Goal: Task Accomplishment & Management: Complete application form

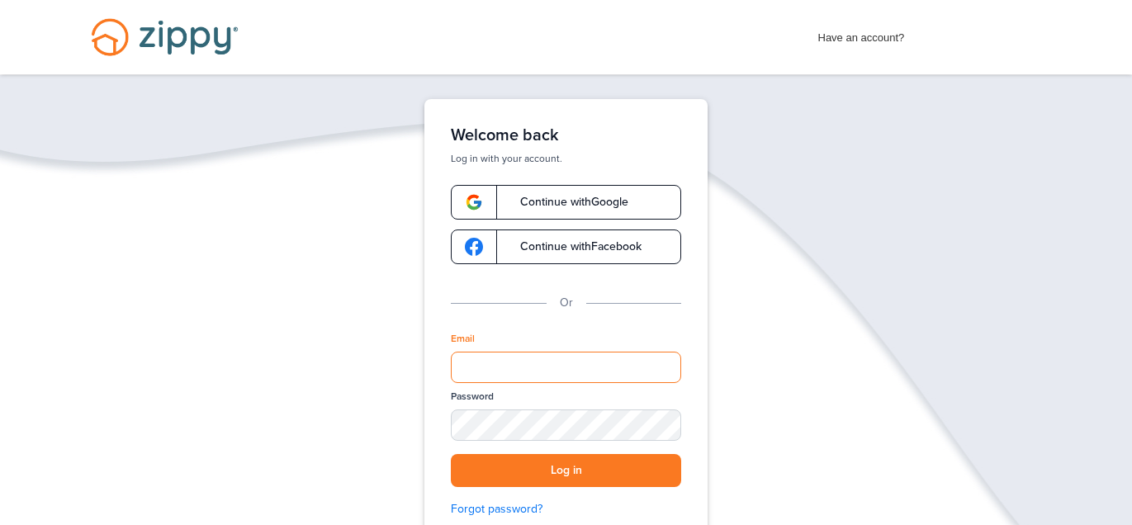
click at [518, 357] on input "Email" at bounding box center [566, 367] width 230 height 31
type input "**********"
click at [660, 423] on div "SHOW" at bounding box center [660, 426] width 36 height 16
click at [575, 463] on button "Log in" at bounding box center [566, 471] width 230 height 34
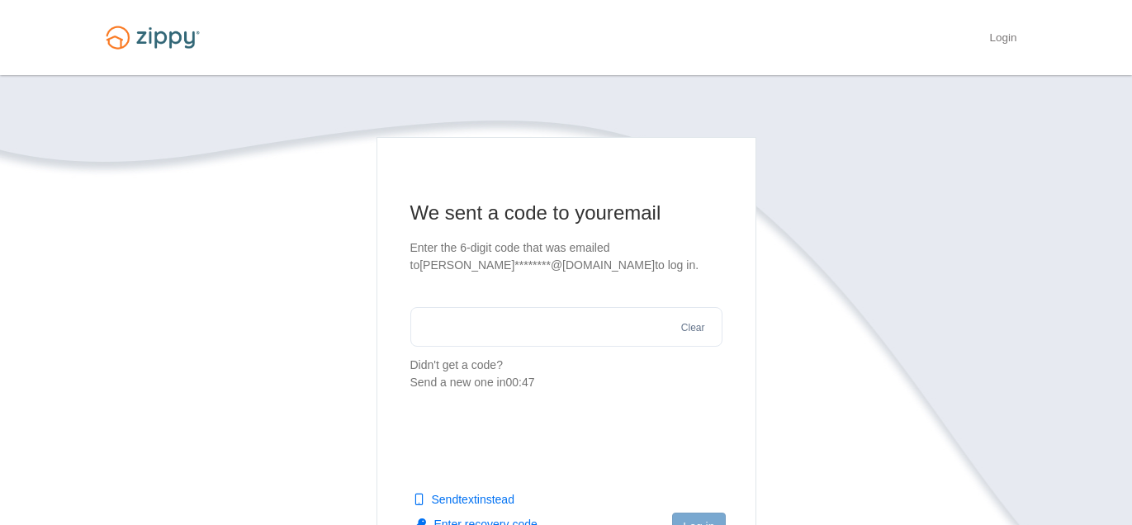
click at [542, 343] on input "text" at bounding box center [566, 327] width 312 height 40
type input "******"
click at [687, 518] on button "Log in" at bounding box center [698, 527] width 53 height 28
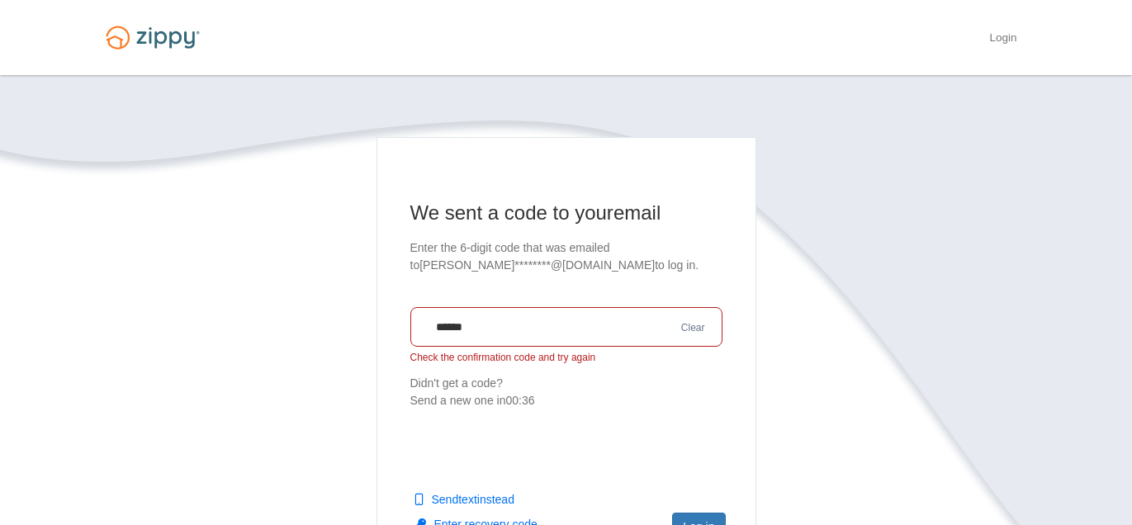
click at [603, 312] on input "******" at bounding box center [566, 327] width 312 height 40
drag, startPoint x: 618, startPoint y: 318, endPoint x: 154, endPoint y: 230, distance: 472.1
click at [154, 230] on section "We sent a code to your email Enter the 6-digit code that was emailed to [PERSON…" at bounding box center [566, 422] width 941 height 570
click at [686, 333] on button "Clear" at bounding box center [693, 328] width 34 height 16
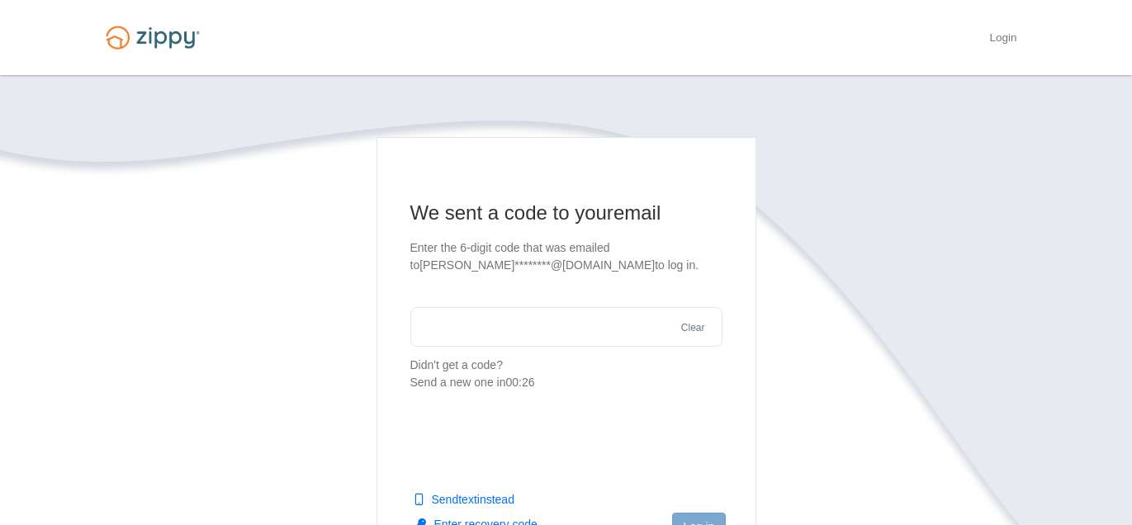
click at [456, 321] on input "text" at bounding box center [566, 327] width 312 height 40
type input "******"
click at [684, 522] on button "Log in" at bounding box center [698, 527] width 53 height 28
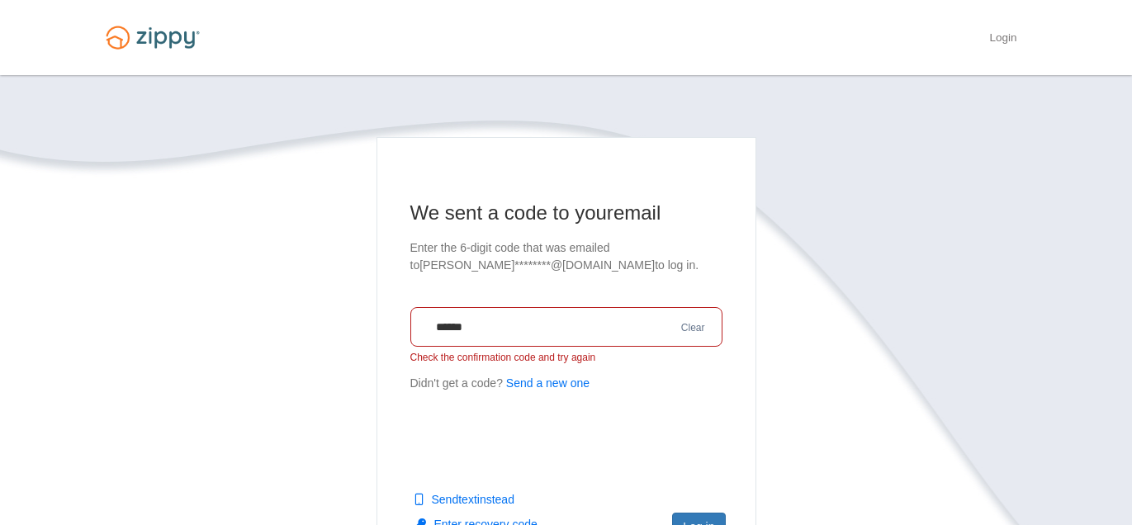
click at [492, 523] on button "Enter recovery code" at bounding box center [475, 524] width 123 height 17
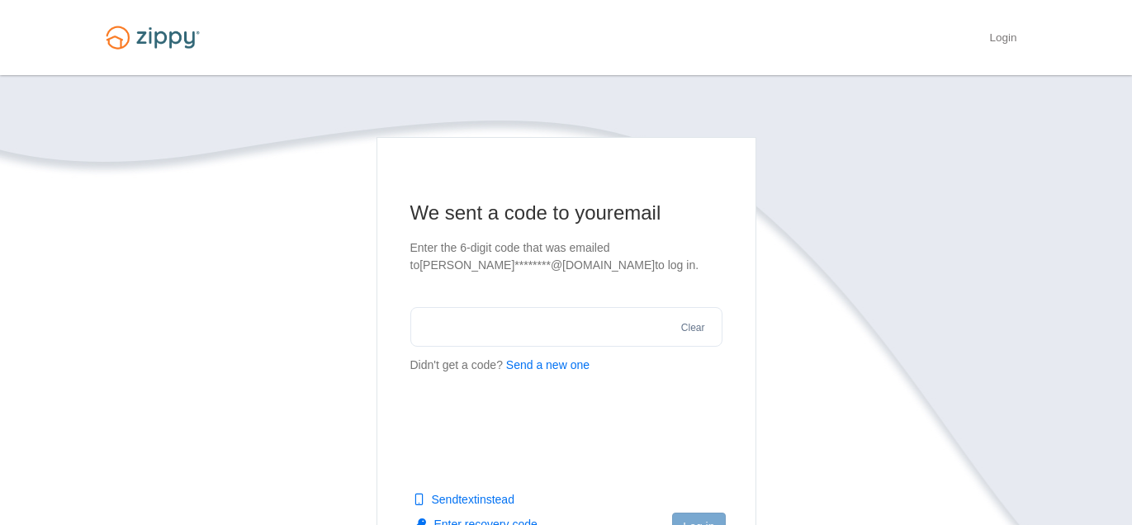
click at [580, 326] on input "text" at bounding box center [566, 327] width 312 height 40
click at [512, 326] on input "text" at bounding box center [566, 327] width 312 height 40
click at [538, 362] on button "Send a new one" at bounding box center [547, 365] width 83 height 17
click at [449, 337] on input "text" at bounding box center [566, 327] width 312 height 40
type input "******"
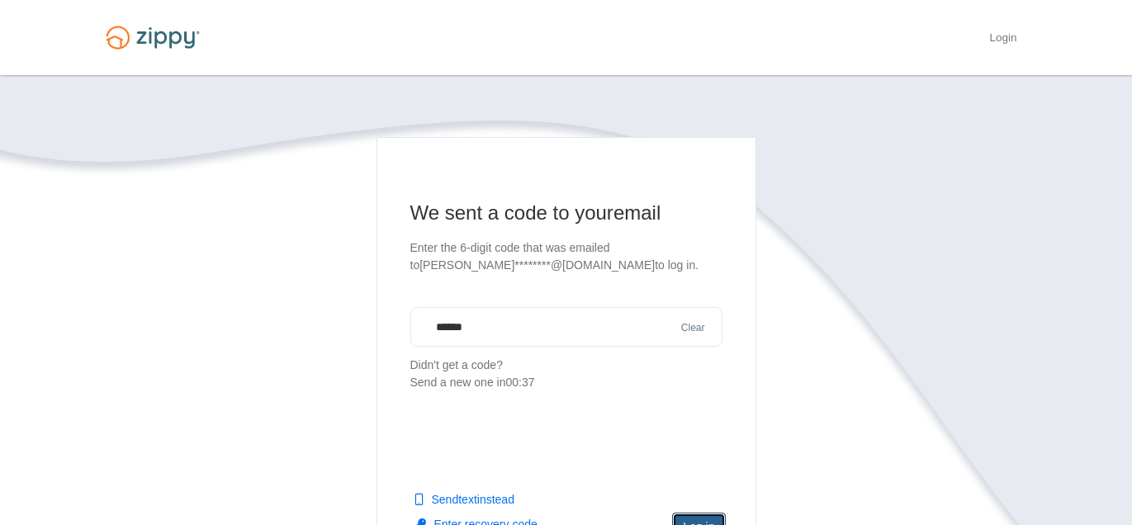
click at [700, 516] on button "Log in" at bounding box center [698, 527] width 53 height 28
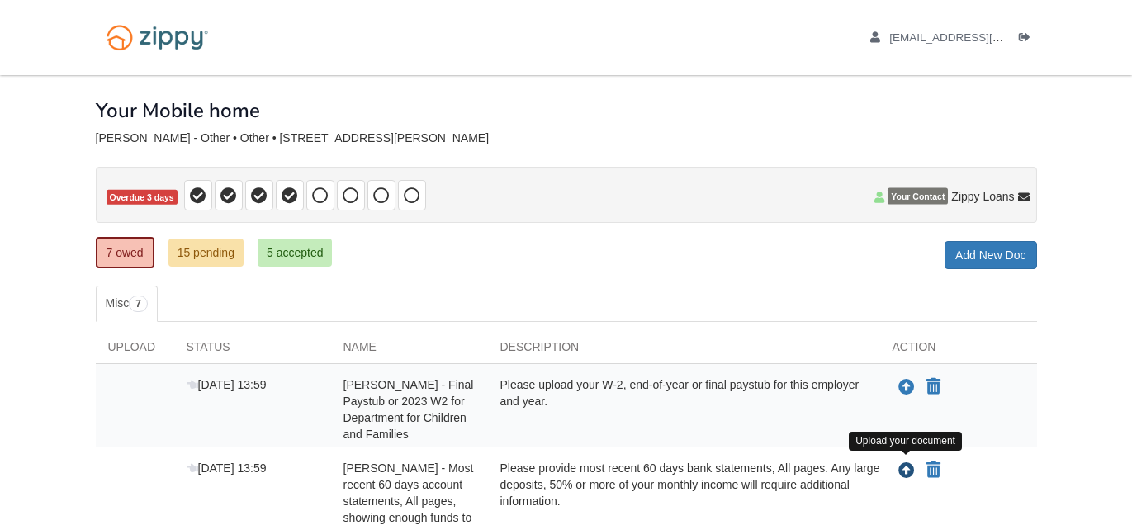
click at [901, 466] on icon "Upload Alana Foster - Most recent 60 days account statements, All pages, showin…" at bounding box center [906, 471] width 17 height 17
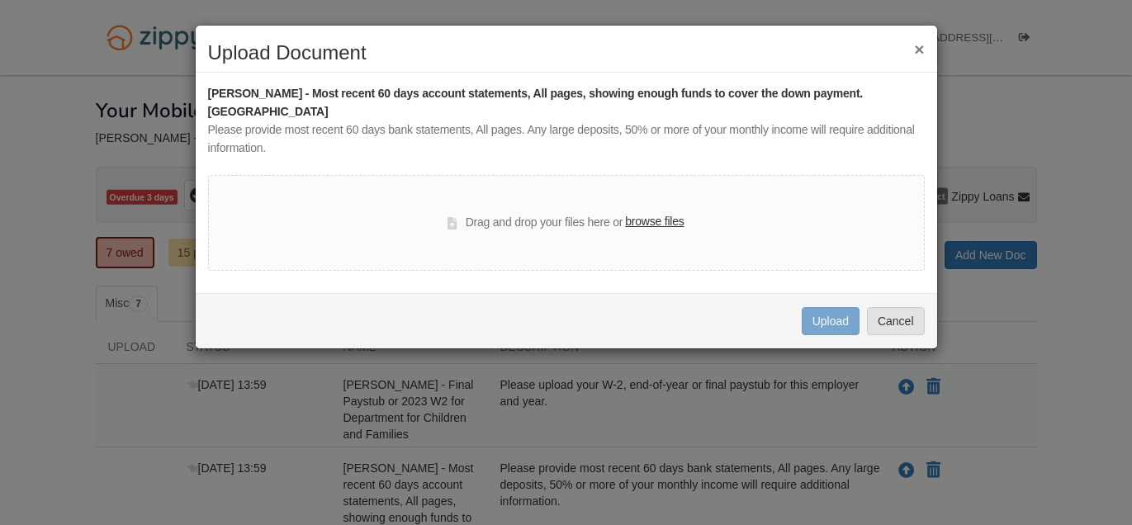
click at [655, 213] on label "browse files" at bounding box center [654, 222] width 59 height 18
click at [0, 0] on input "browse files" at bounding box center [0, 0] width 0 height 0
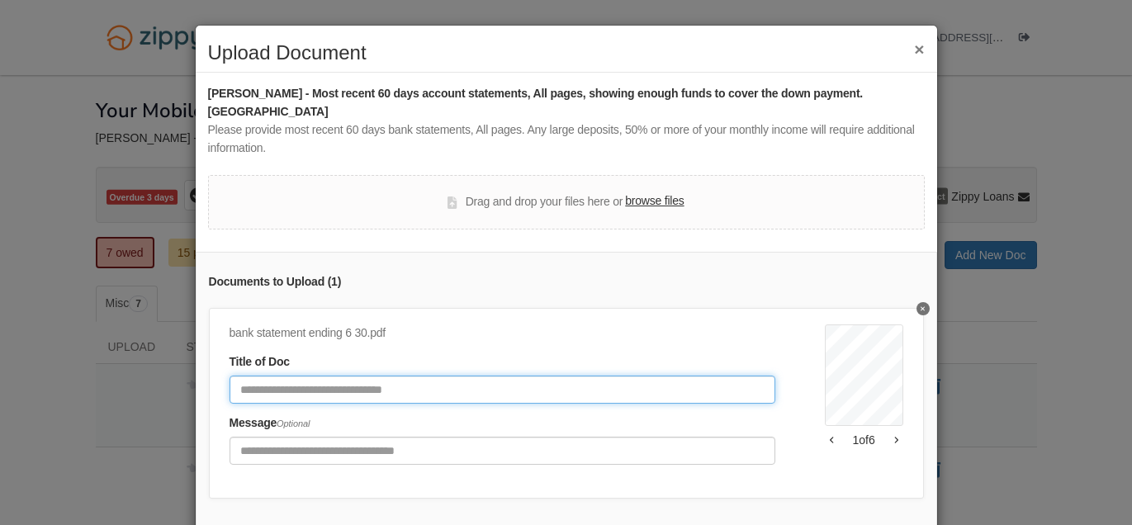
click at [379, 376] on input "Document Title" at bounding box center [502, 390] width 546 height 28
type input "**********"
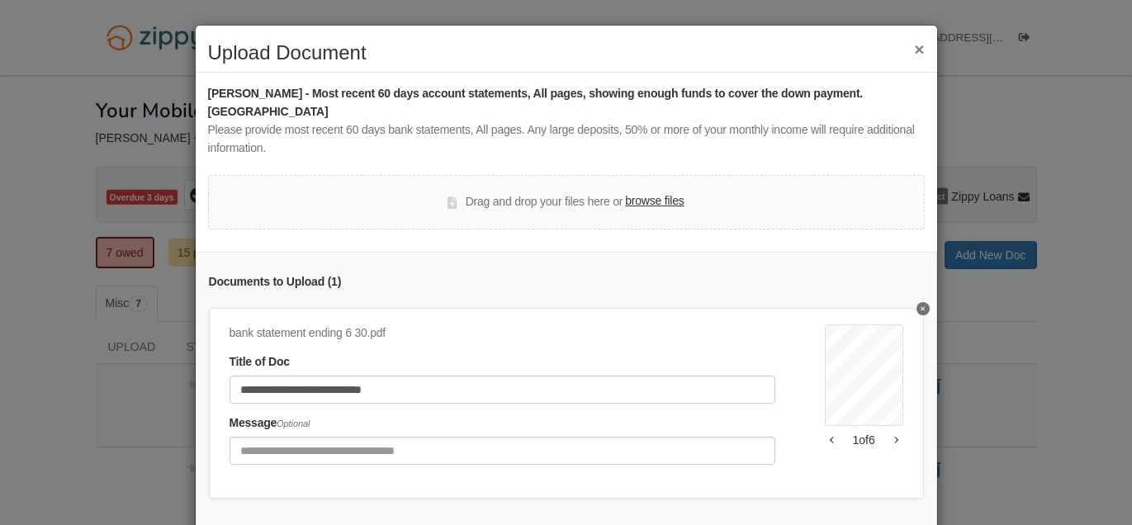
click at [641, 192] on label "browse files" at bounding box center [654, 201] width 59 height 18
click at [0, 0] on input "browse files" at bounding box center [0, 0] width 0 height 0
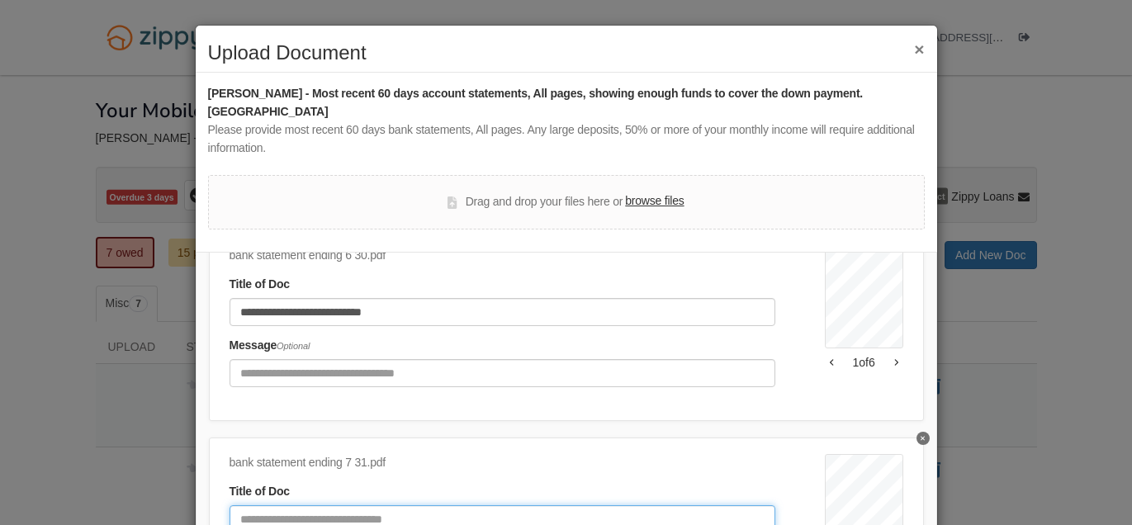
click at [611, 505] on input "Document Title" at bounding box center [502, 519] width 546 height 28
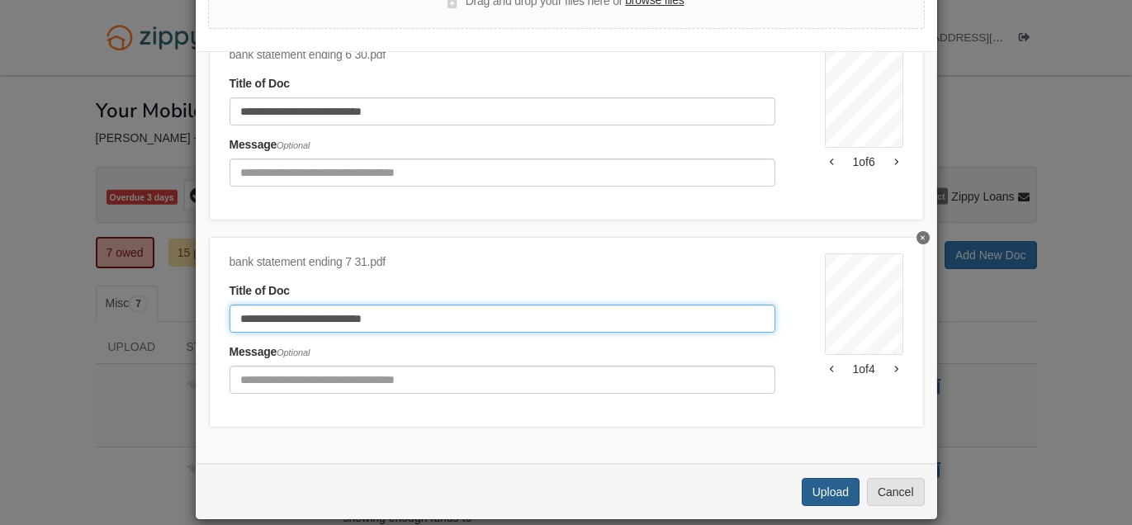
type input "**********"
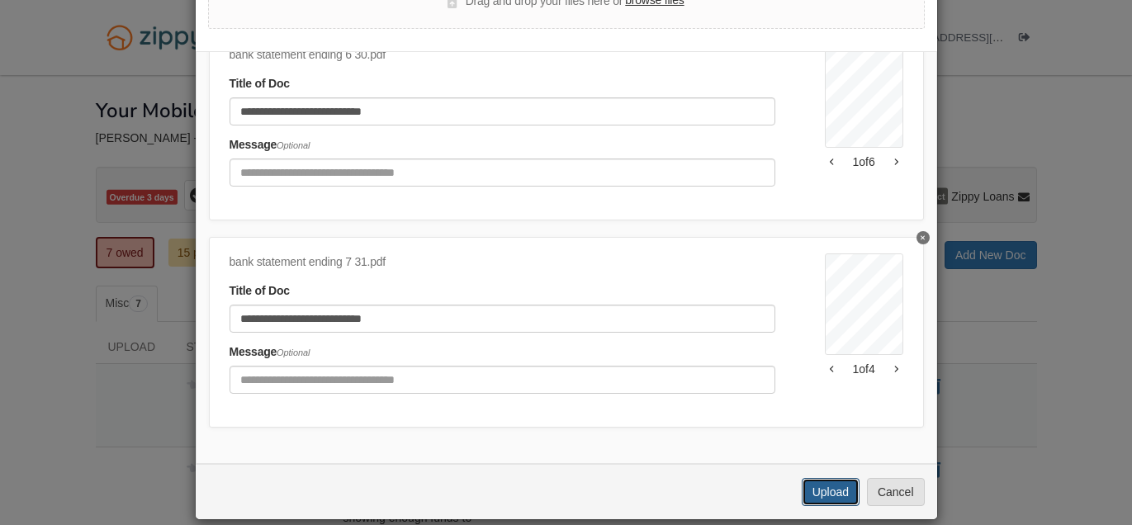
click at [806, 478] on button "Upload" at bounding box center [831, 492] width 58 height 28
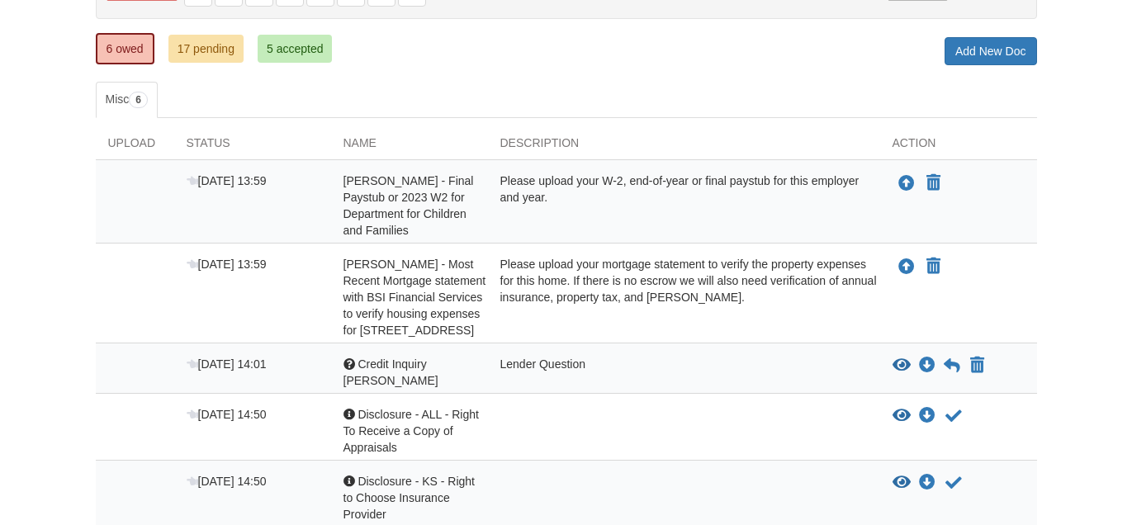
scroll to position [204, 0]
click at [896, 374] on icon "View Credit Inquiry Alana" at bounding box center [901, 365] width 18 height 17
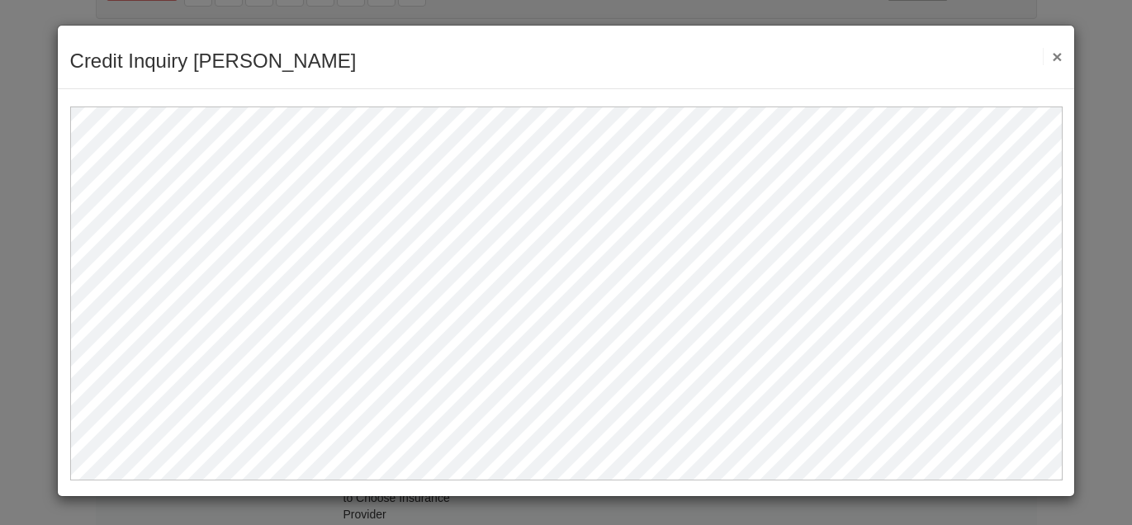
click at [1047, 49] on button "×" at bounding box center [1052, 56] width 19 height 17
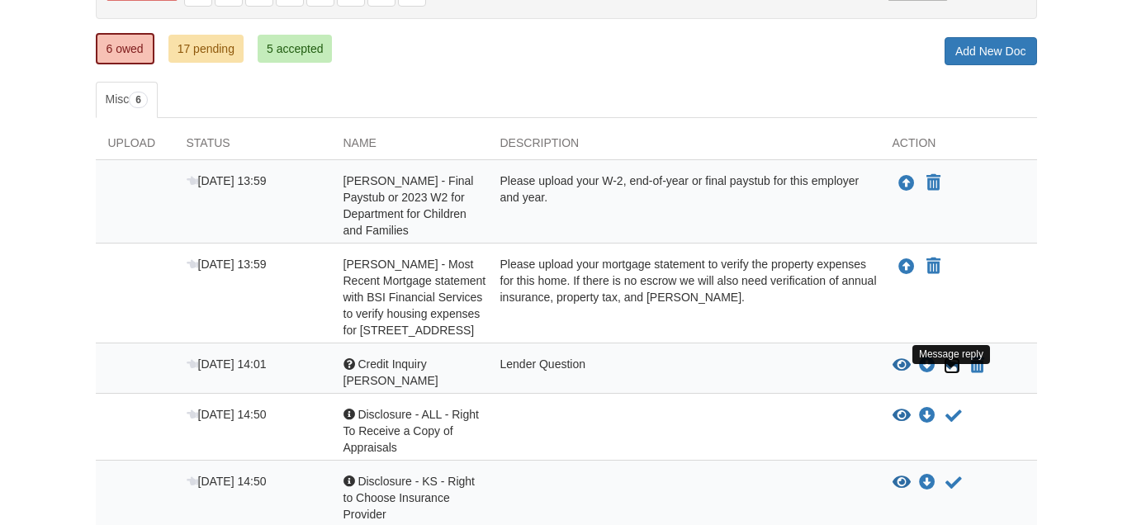
click at [948, 374] on icon at bounding box center [951, 365] width 17 height 17
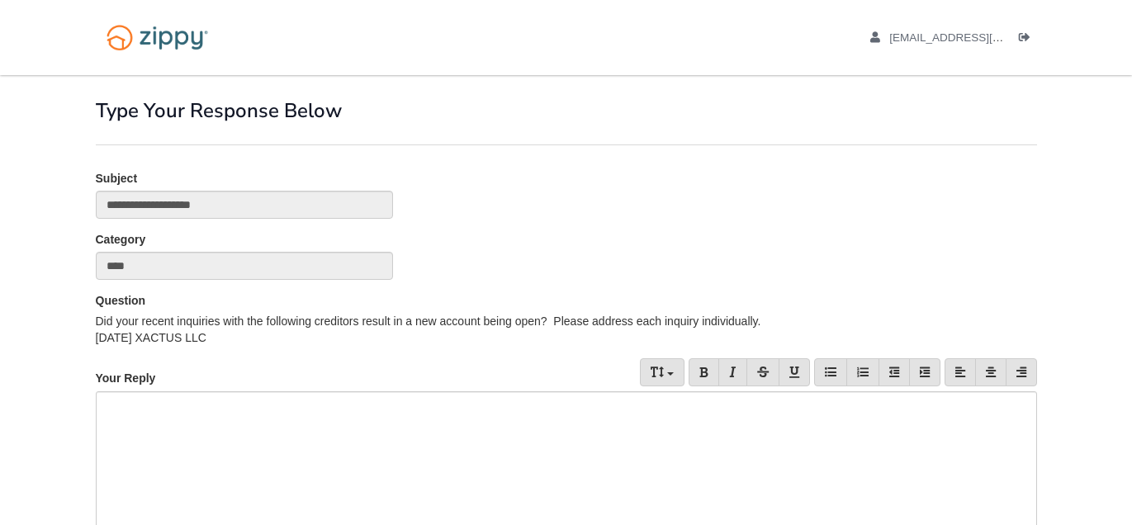
click at [336, 411] on div at bounding box center [566, 498] width 941 height 215
click at [336, 411] on div "To enrich screen reader interactions, please activate Accessibility in Grammarl…" at bounding box center [566, 498] width 941 height 215
click at [253, 433] on div "***" at bounding box center [566, 498] width 941 height 214
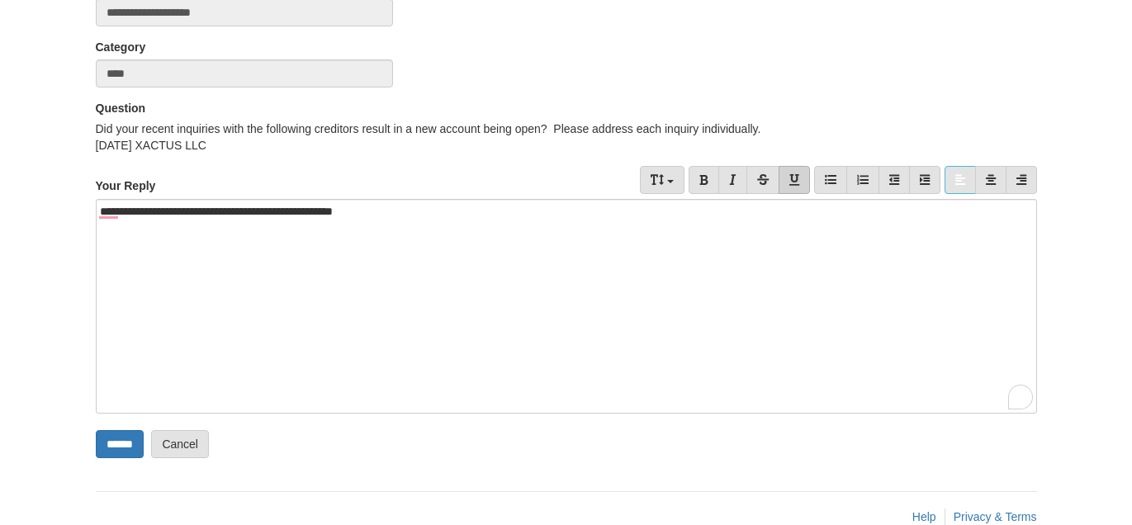
scroll to position [197, 0]
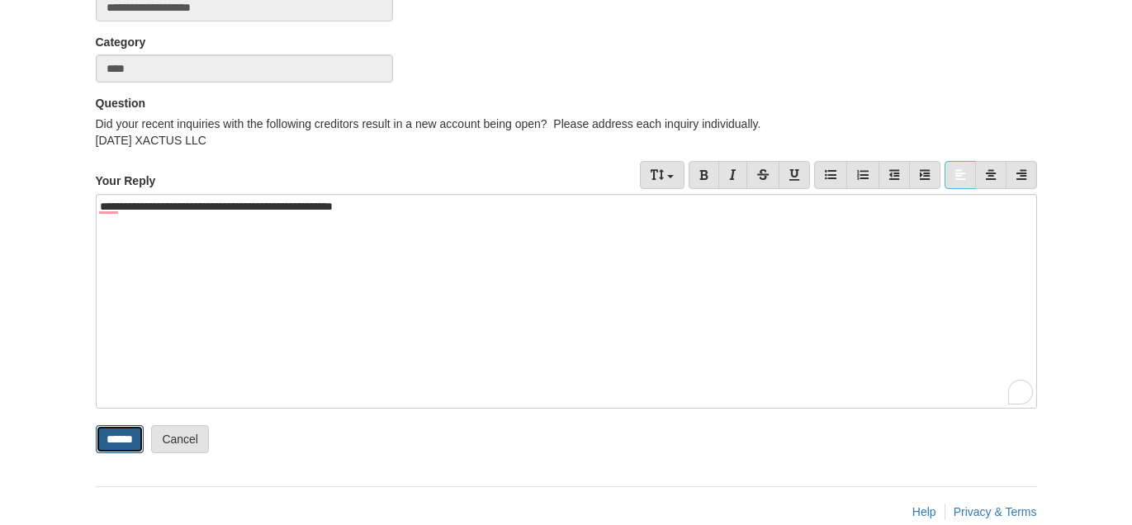
click at [116, 447] on input "******" at bounding box center [120, 439] width 48 height 28
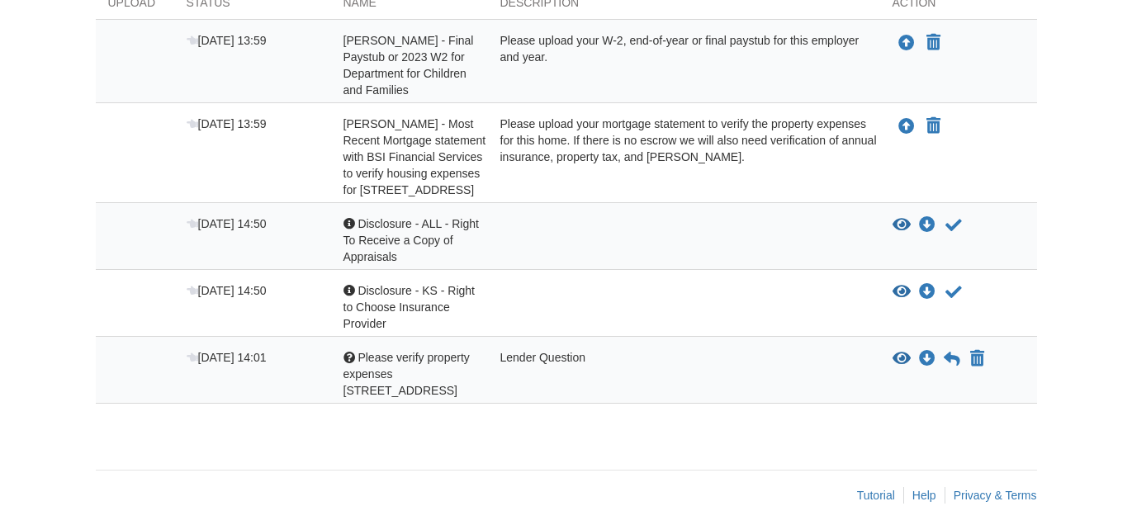
scroll to position [345, 0]
drag, startPoint x: 1067, startPoint y: 269, endPoint x: 1064, endPoint y: 203, distance: 66.1
click at [1064, 203] on body "[EMAIL_ADDRESS][DOMAIN_NAME] Logout" at bounding box center [566, 95] width 1132 height 881
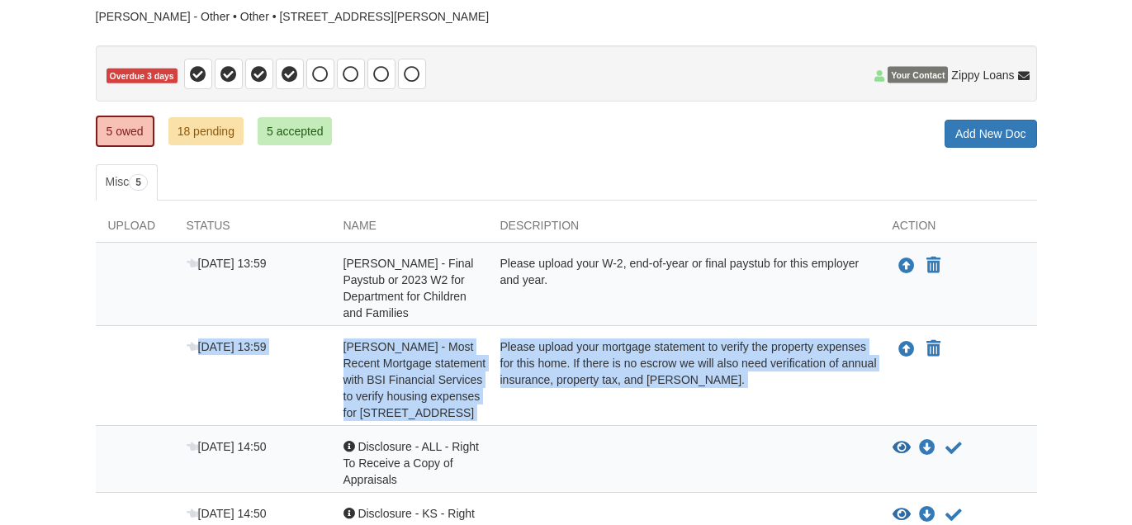
scroll to position [114, 0]
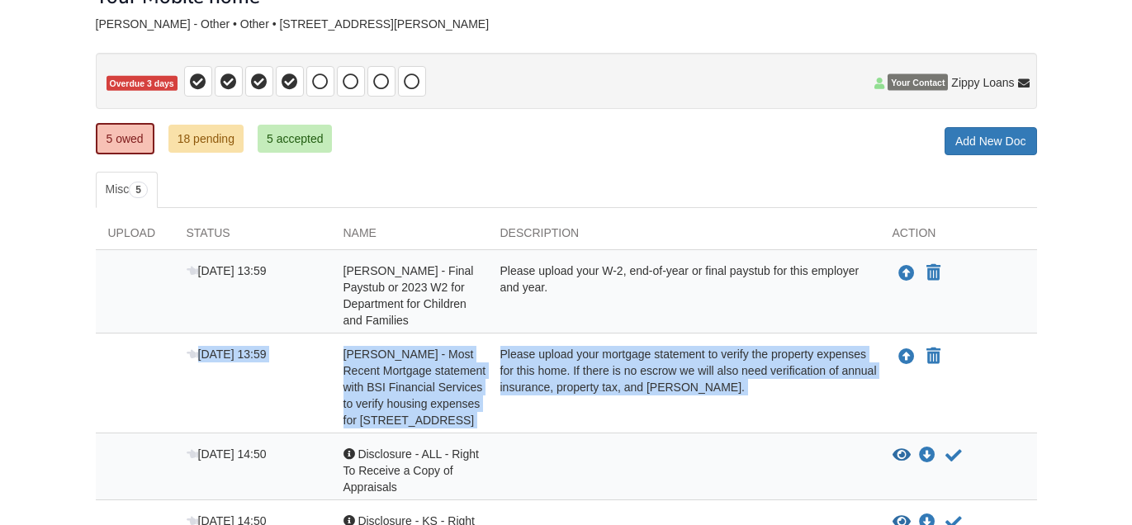
click at [1037, 295] on div "× × × Pending Add Document Notice document will be included in the email sent t…" at bounding box center [566, 355] width 966 height 789
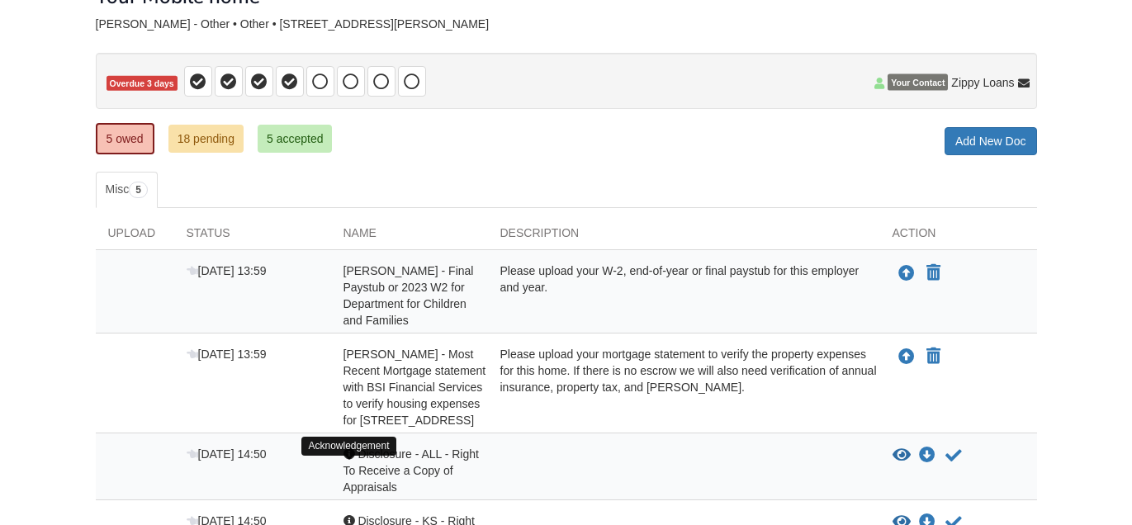
click at [348, 460] on div at bounding box center [349, 454] width 12 height 12
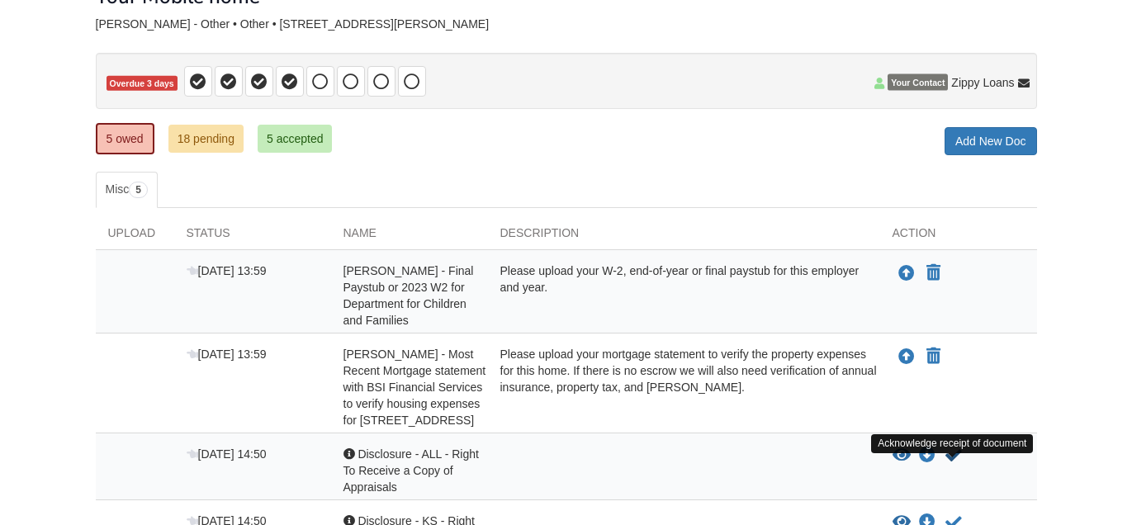
click at [949, 464] on icon "Acknowledge receipt of document" at bounding box center [953, 455] width 17 height 17
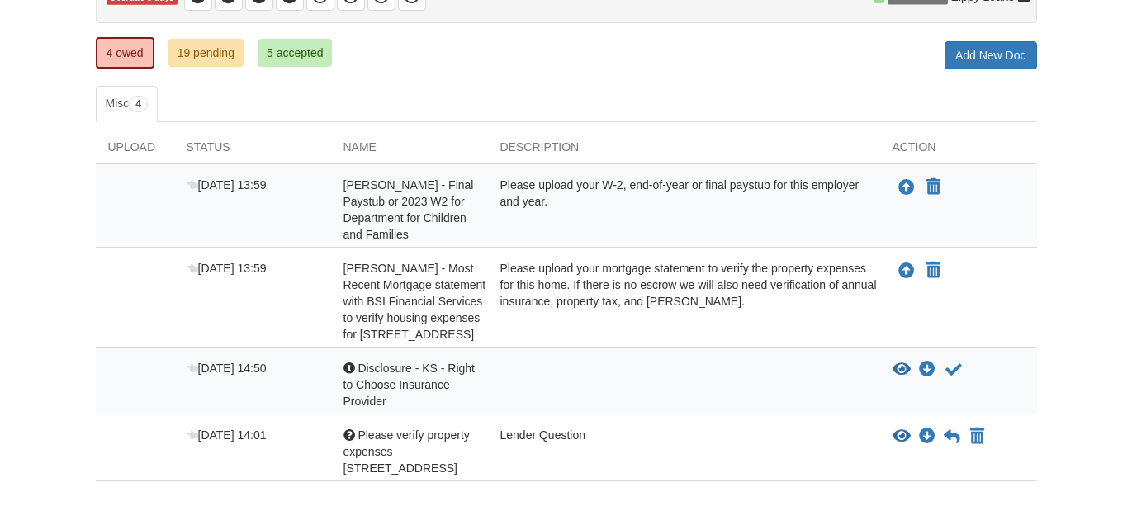
scroll to position [228, 0]
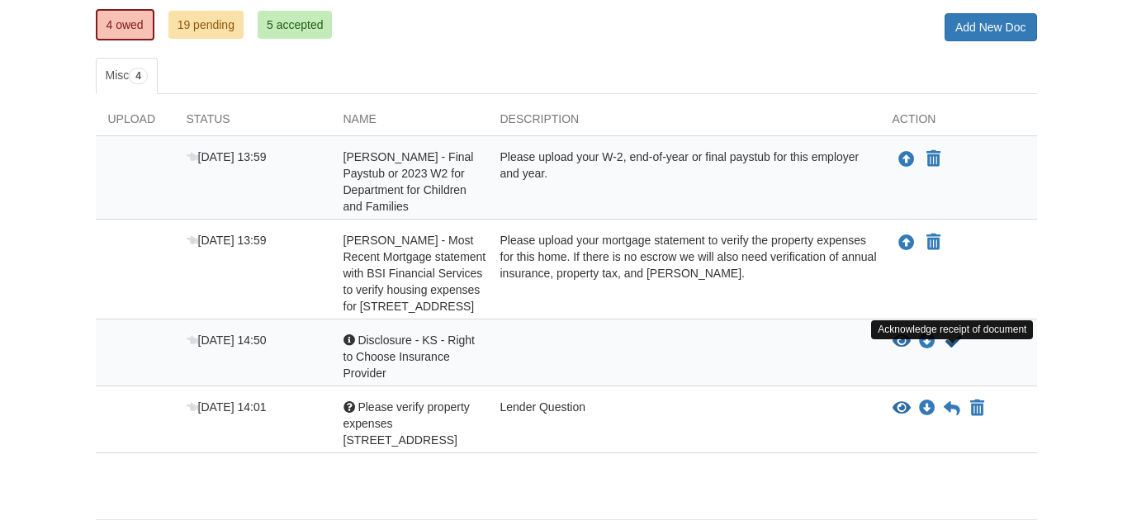
click at [954, 350] on icon "Acknowledge receipt of document" at bounding box center [953, 341] width 17 height 17
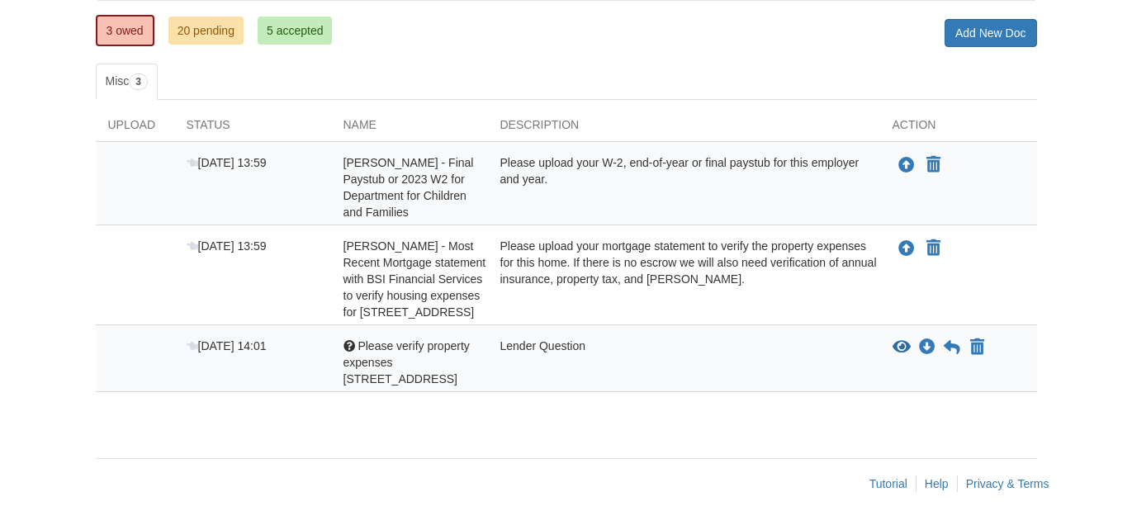
scroll to position [234, 0]
click at [901, 349] on icon "View Please verify property expenses 1634 SW 28th Ter" at bounding box center [901, 347] width 18 height 17
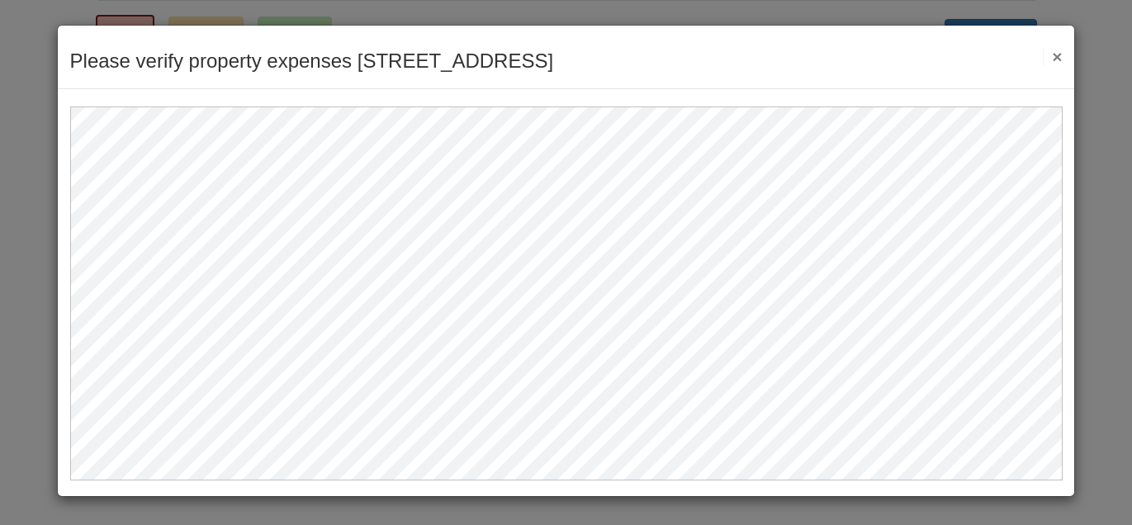
click at [1059, 59] on button "×" at bounding box center [1052, 56] width 19 height 17
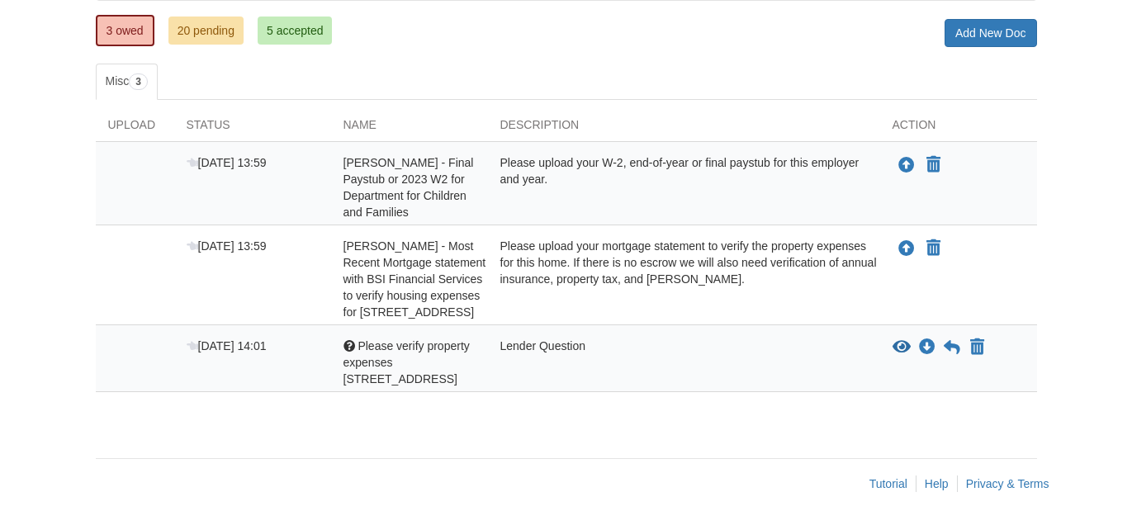
click at [461, 219] on span "[PERSON_NAME] - Most Recent Mortgage statement with BSI Financial Services to v…" at bounding box center [408, 187] width 130 height 63
click at [901, 158] on icon "Upload Alana Foster - Final Paystub or 2023 W2 for Department for Children and …" at bounding box center [906, 166] width 17 height 17
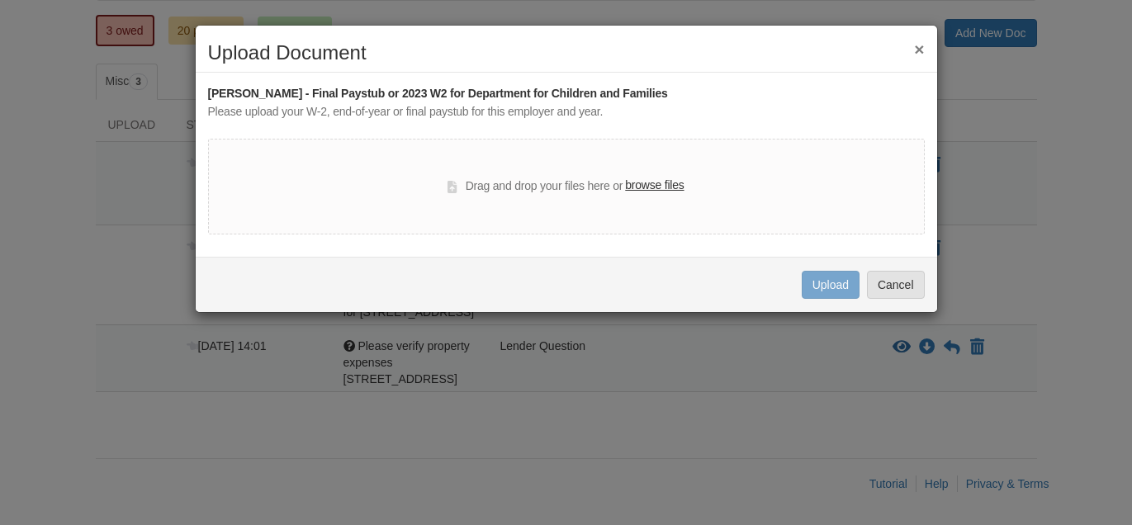
click at [659, 186] on label "browse files" at bounding box center [654, 186] width 59 height 18
click at [0, 0] on input "browse files" at bounding box center [0, 0] width 0 height 0
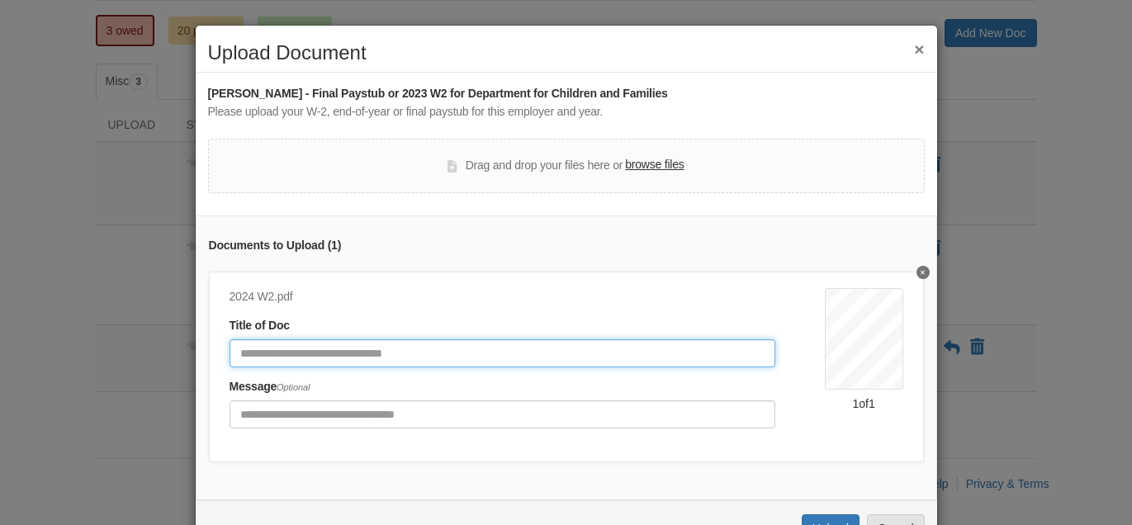
click at [498, 354] on input "Document Title" at bounding box center [502, 353] width 546 height 28
type input "*******"
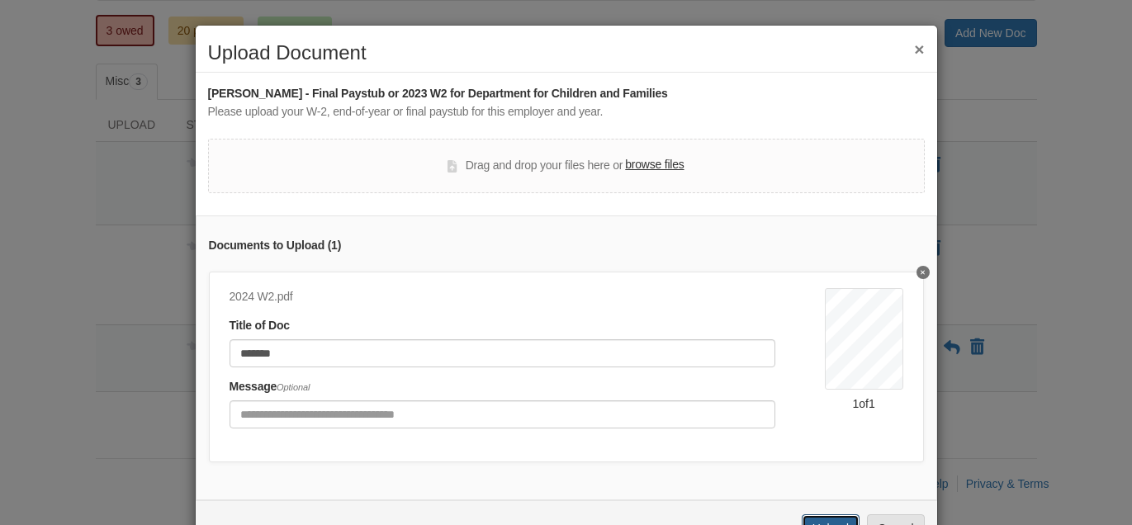
click at [844, 514] on button "Upload" at bounding box center [831, 528] width 58 height 28
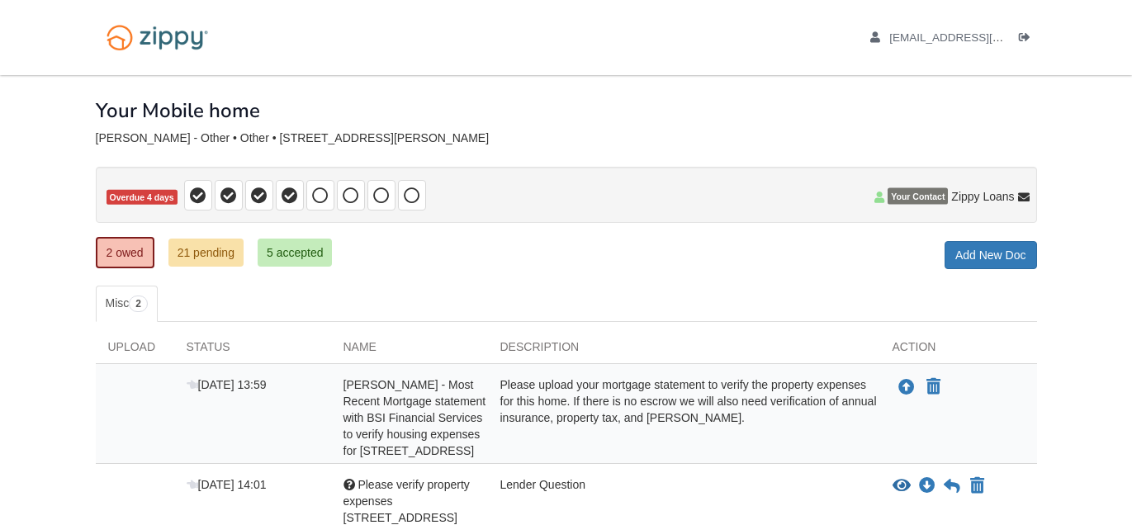
scroll to position [152, 0]
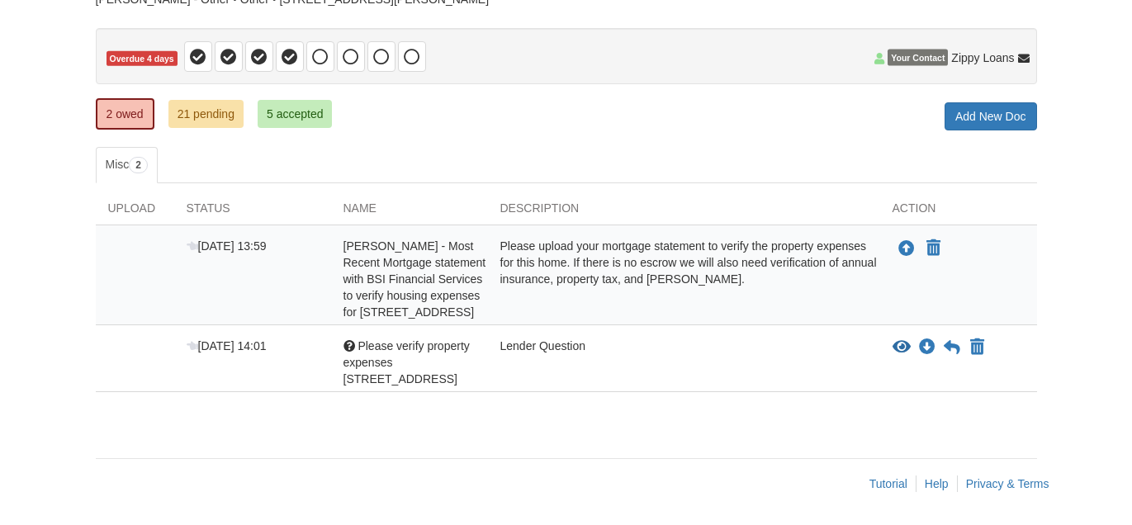
click at [584, 433] on div "× × × Pending Add Document Notice document will be included in the email sent t…" at bounding box center [566, 188] width 941 height 505
click at [901, 349] on icon "View Please verify property expenses 1634 SW 28th Ter" at bounding box center [901, 347] width 18 height 17
